Goal: Navigation & Orientation: Find specific page/section

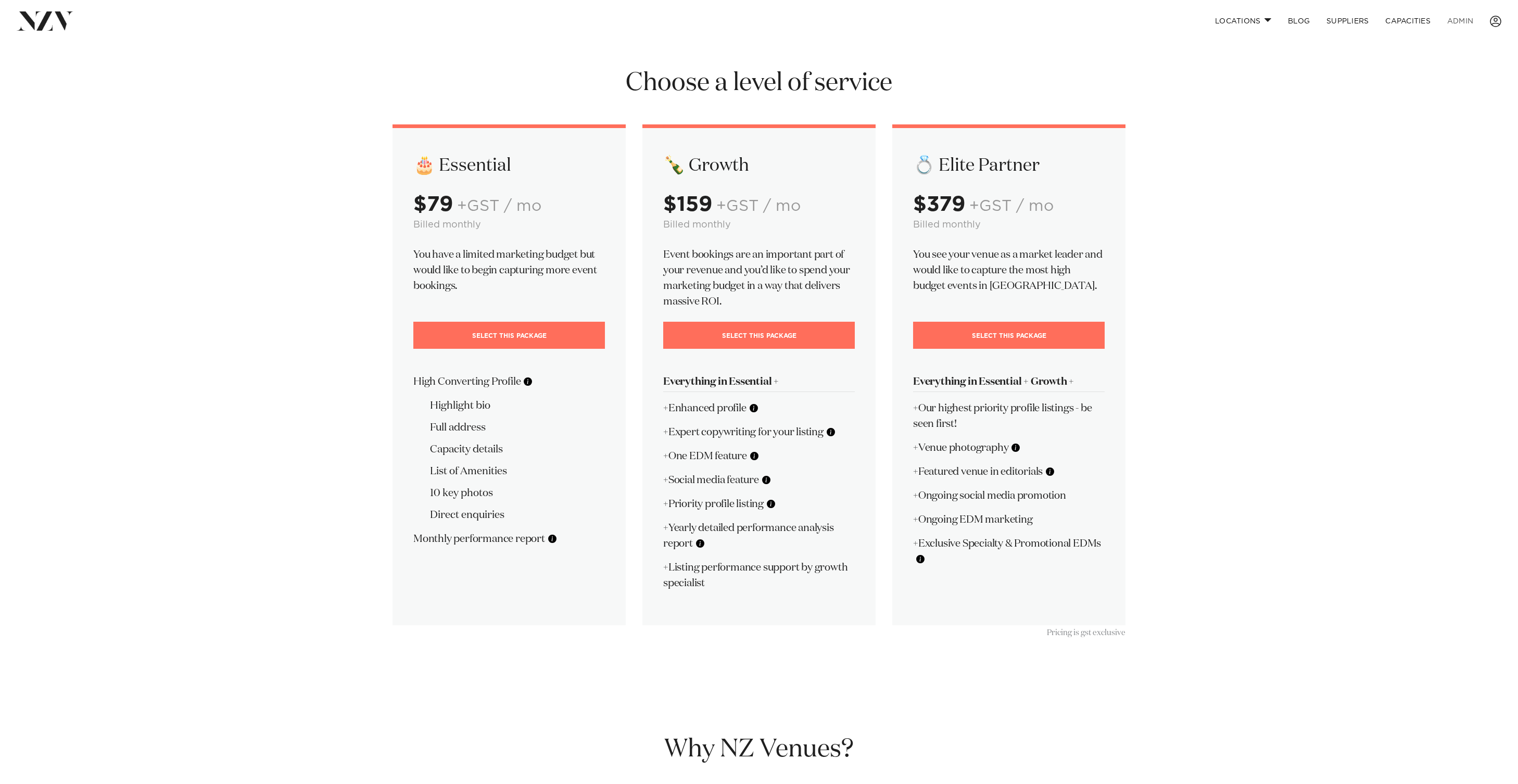
click at [1463, 14] on link "ADMIN" at bounding box center [1460, 21] width 42 height 22
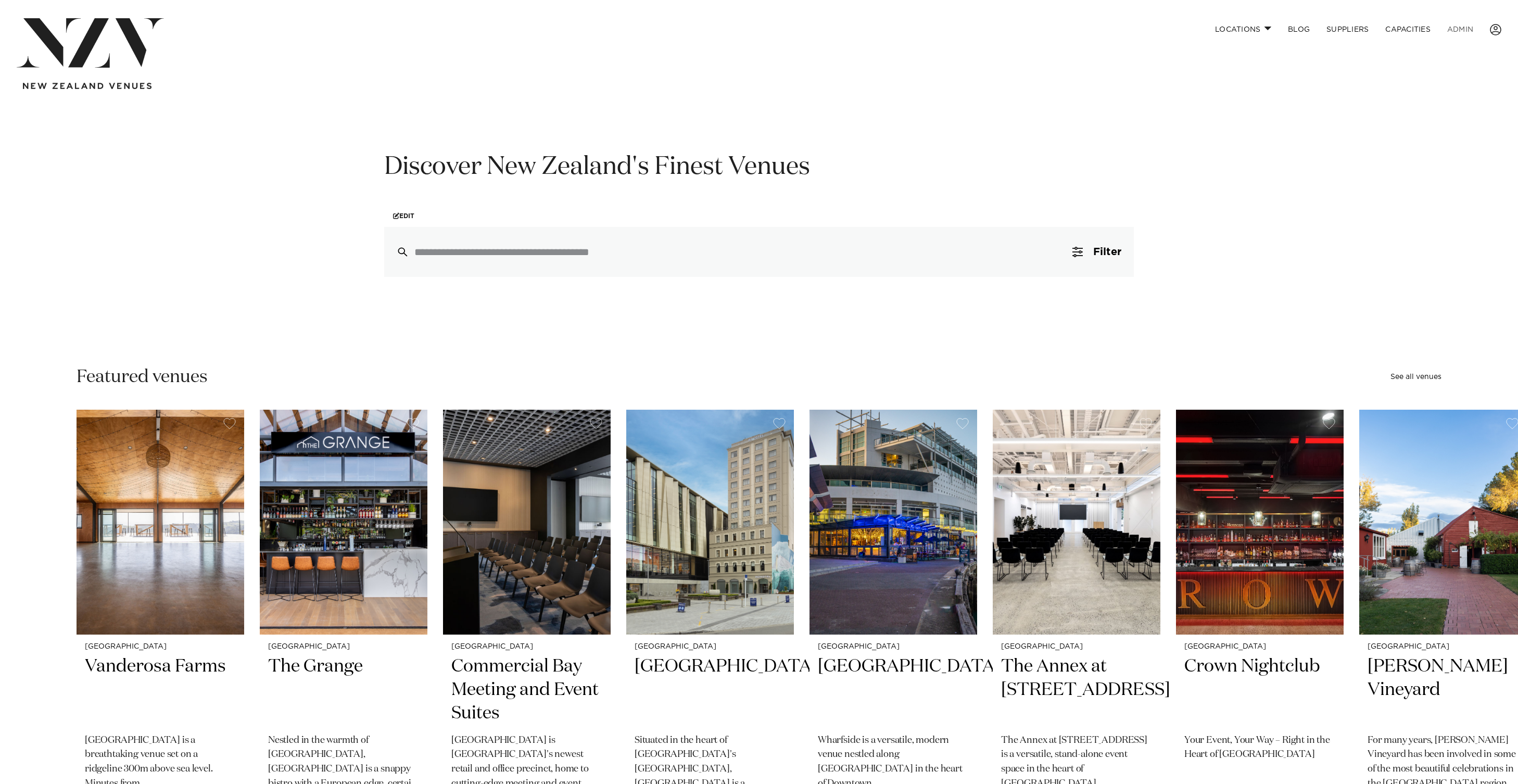
click at [1459, 28] on link "ADMIN" at bounding box center [1460, 29] width 42 height 22
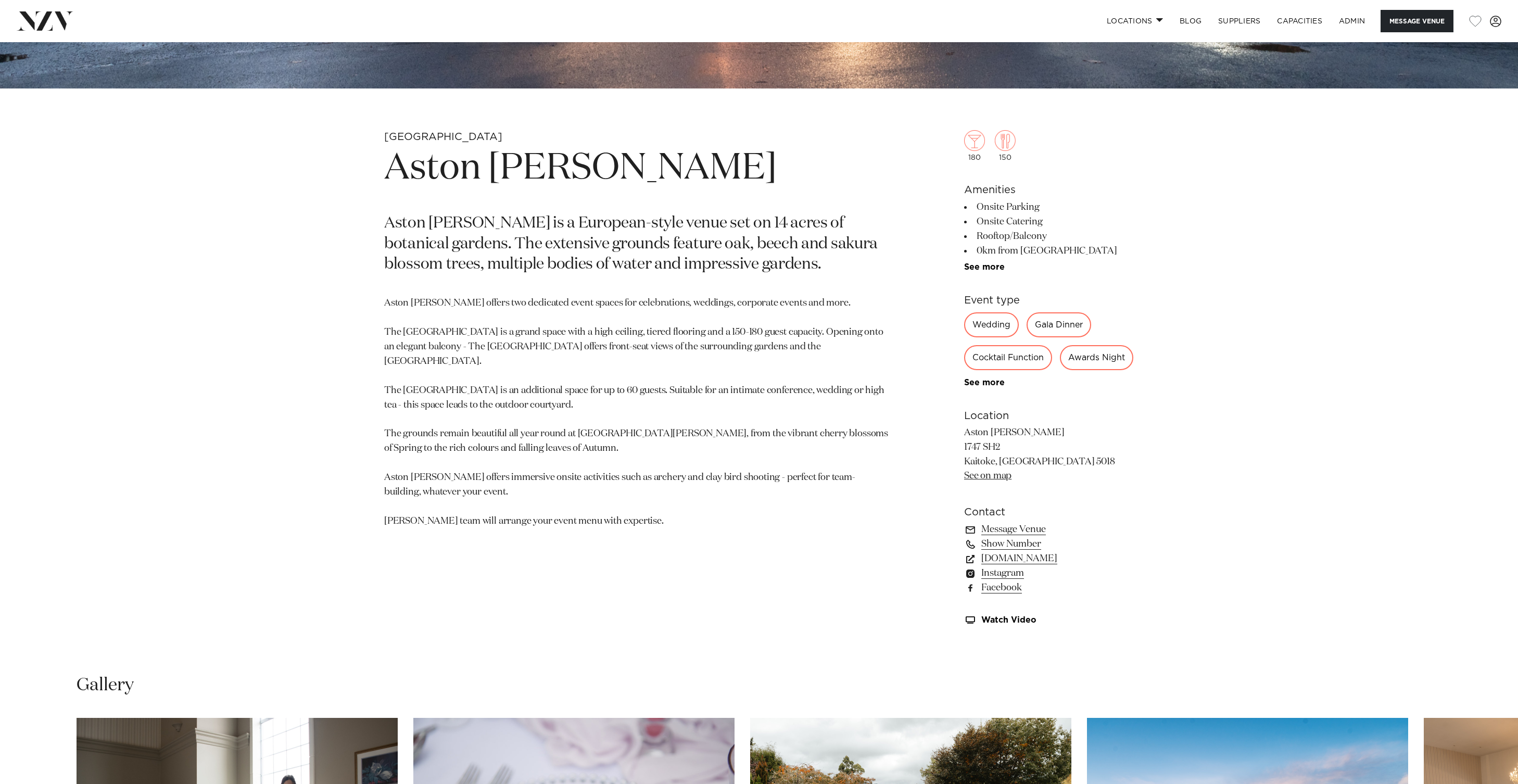
scroll to position [883, 0]
